Goal: Task Accomplishment & Management: Manage account settings

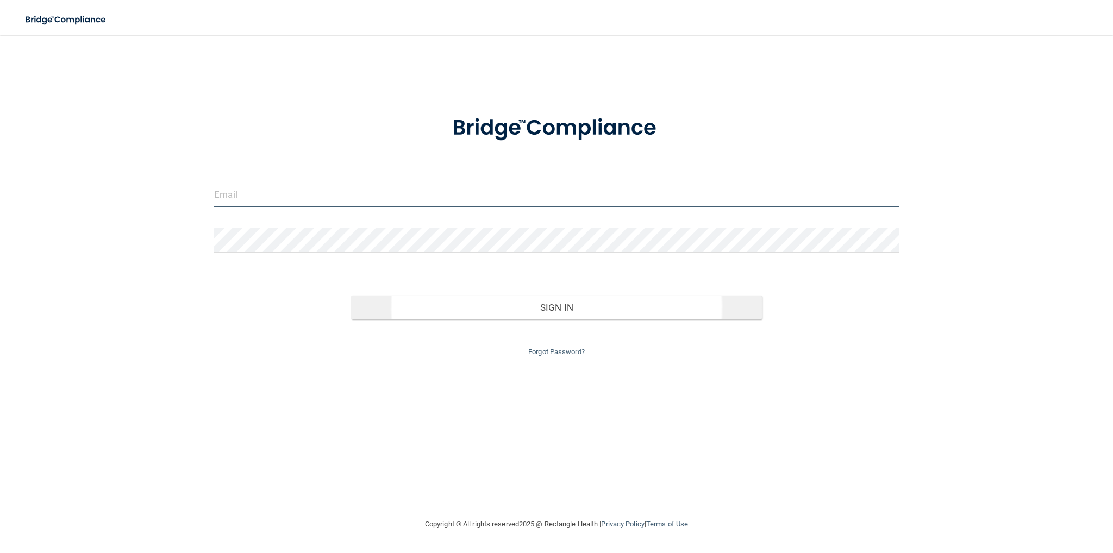
type input "[PERSON_NAME][EMAIL_ADDRESS][DOMAIN_NAME]"
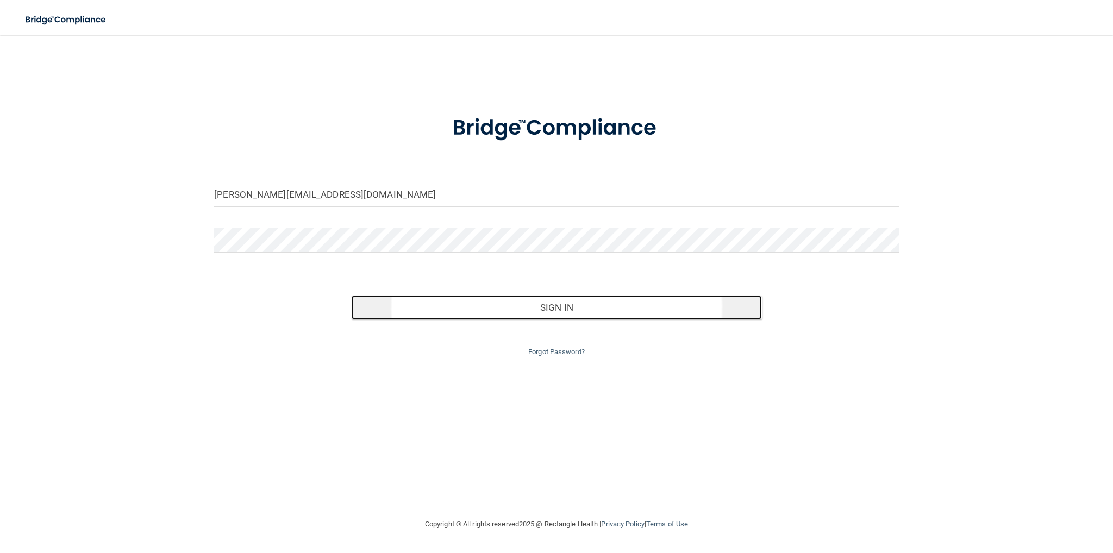
click at [476, 312] on button "Sign In" at bounding box center [556, 308] width 411 height 24
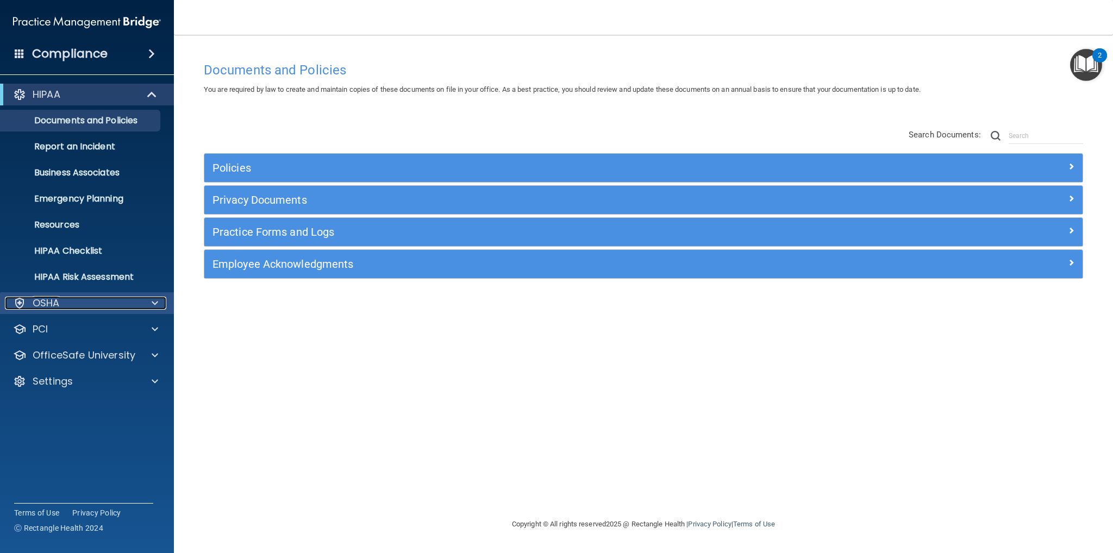
click at [140, 309] on div at bounding box center [153, 303] width 27 height 13
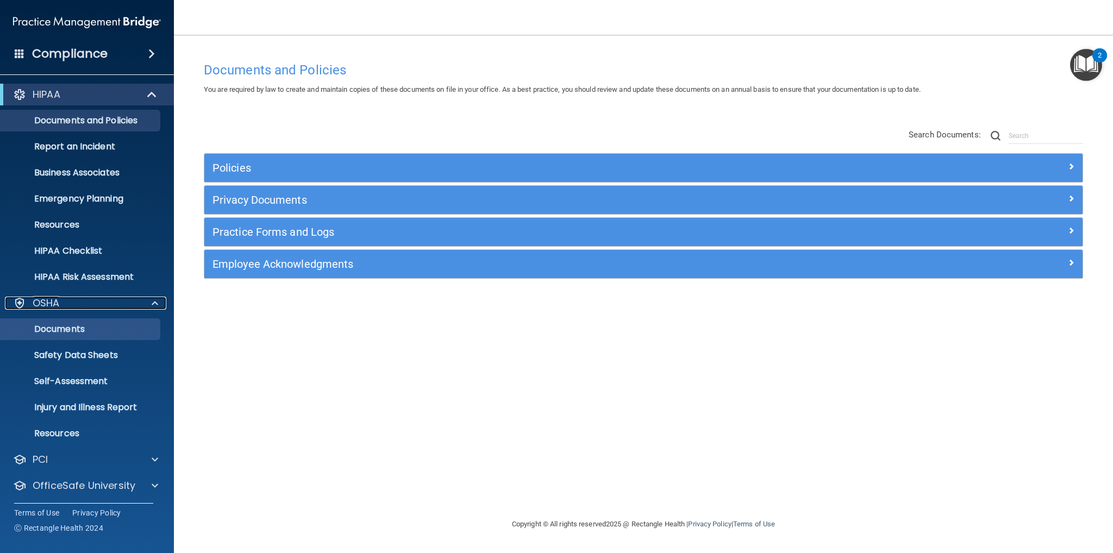
drag, startPoint x: 146, startPoint y: 308, endPoint x: 126, endPoint y: 327, distance: 27.3
click at [146, 307] on div at bounding box center [153, 303] width 27 height 13
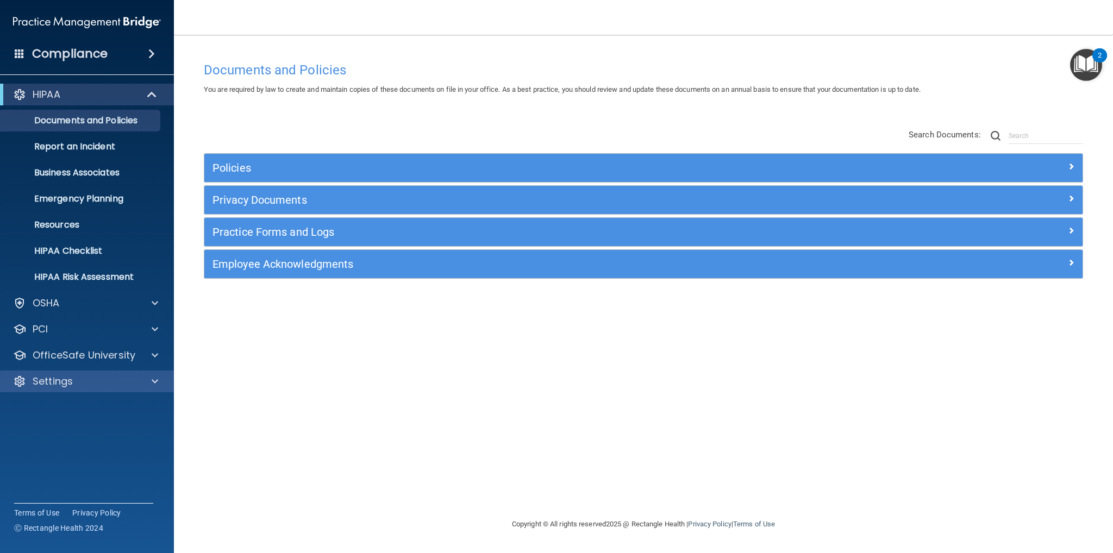
click at [117, 390] on div "Settings" at bounding box center [87, 382] width 174 height 22
click at [145, 378] on div at bounding box center [153, 381] width 27 height 13
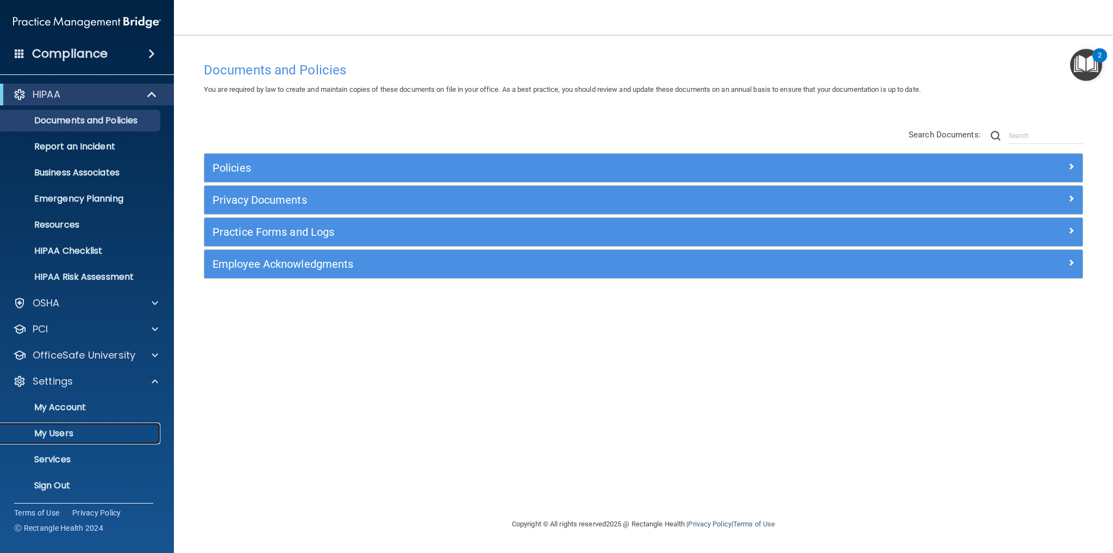
click at [72, 431] on p "My Users" at bounding box center [81, 433] width 148 height 11
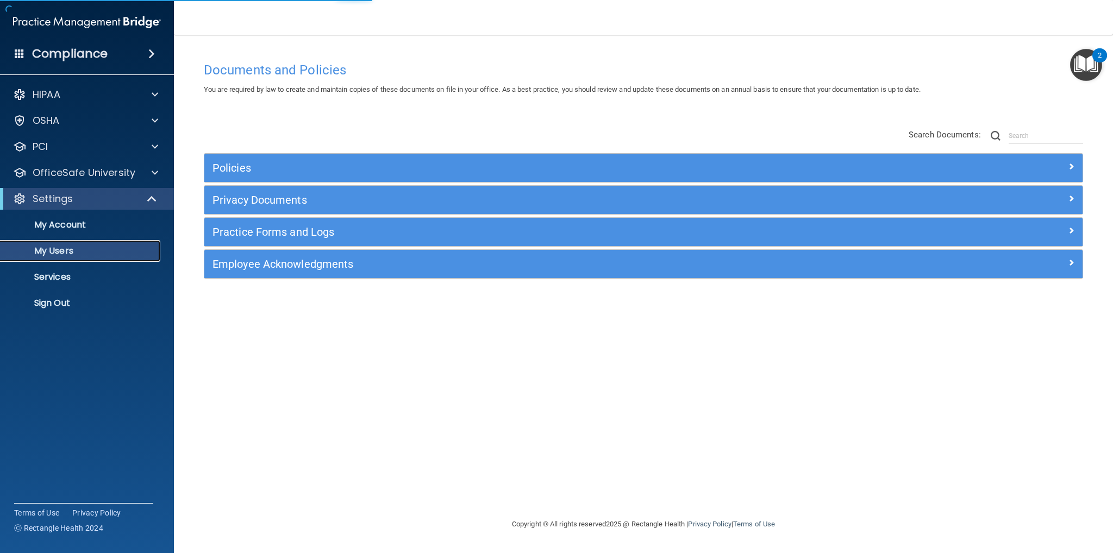
select select "20"
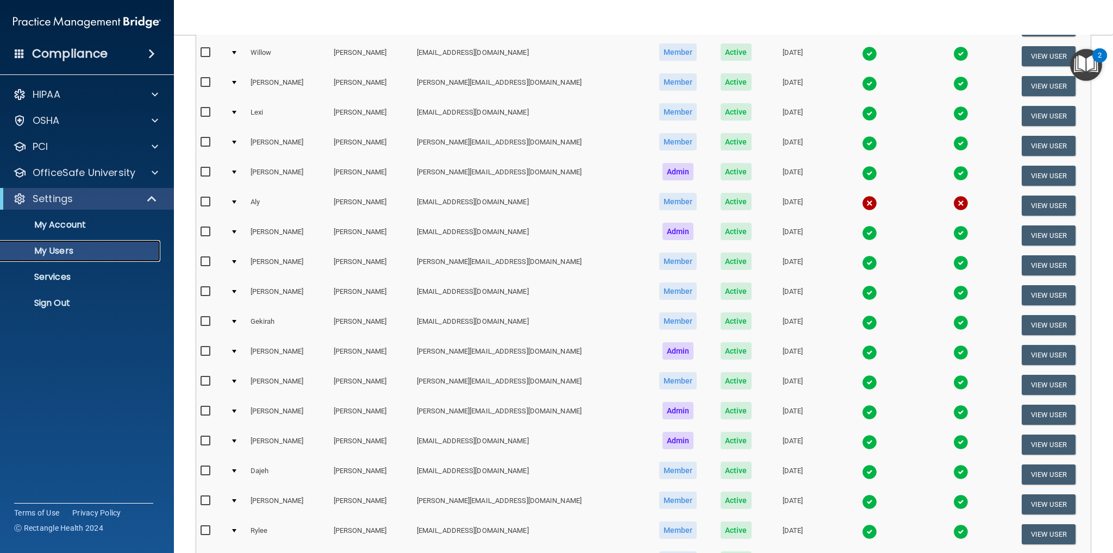
scroll to position [146, 0]
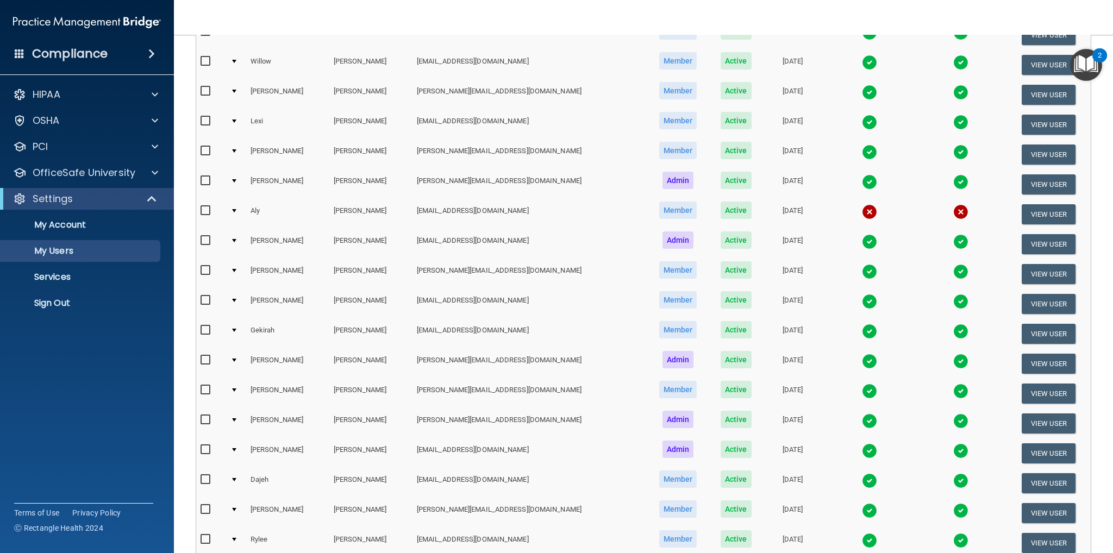
click at [211, 210] on input "checkbox" at bounding box center [206, 210] width 12 height 9
checkbox input "true"
click at [1026, 213] on button "View User" at bounding box center [1048, 214] width 54 height 20
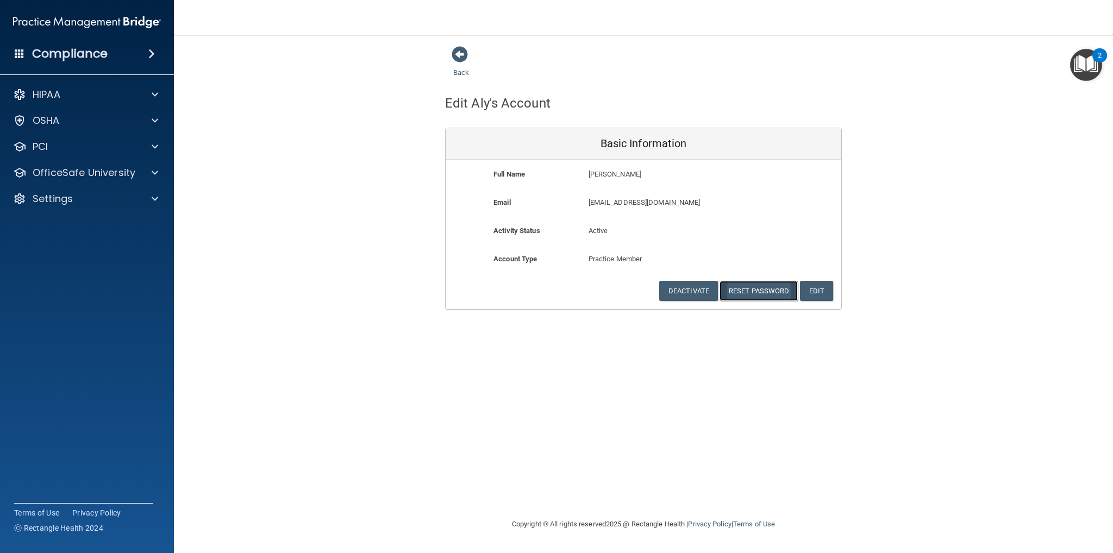
click at [755, 292] on button "Reset Password" at bounding box center [758, 291] width 78 height 20
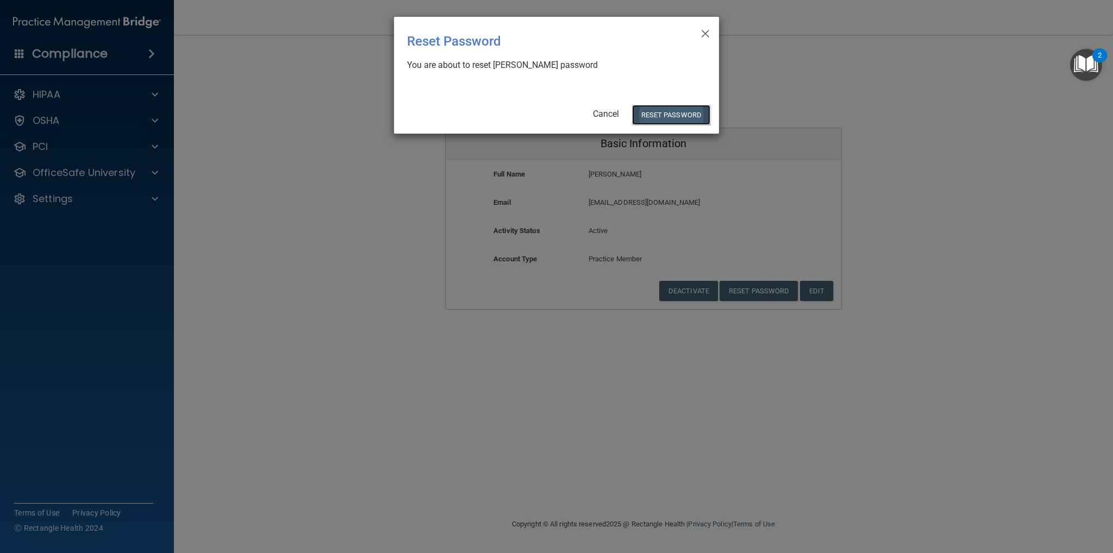
click at [680, 116] on button "Reset Password" at bounding box center [671, 115] width 78 height 20
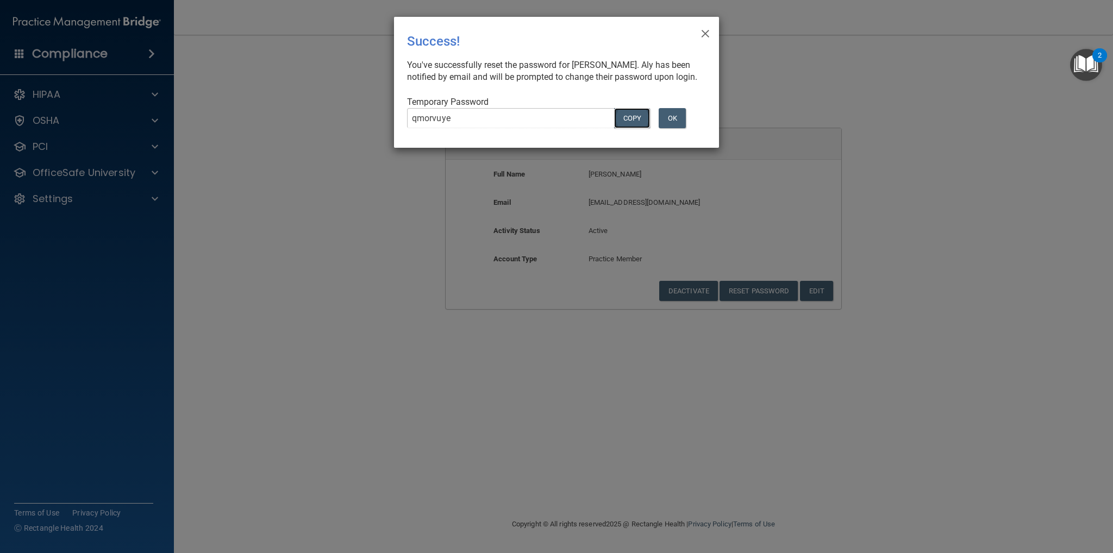
click at [615, 128] on button "COPY" at bounding box center [632, 118] width 36 height 20
click at [674, 128] on button "OK" at bounding box center [671, 118] width 27 height 20
